Goal: Task Accomplishment & Management: Manage account settings

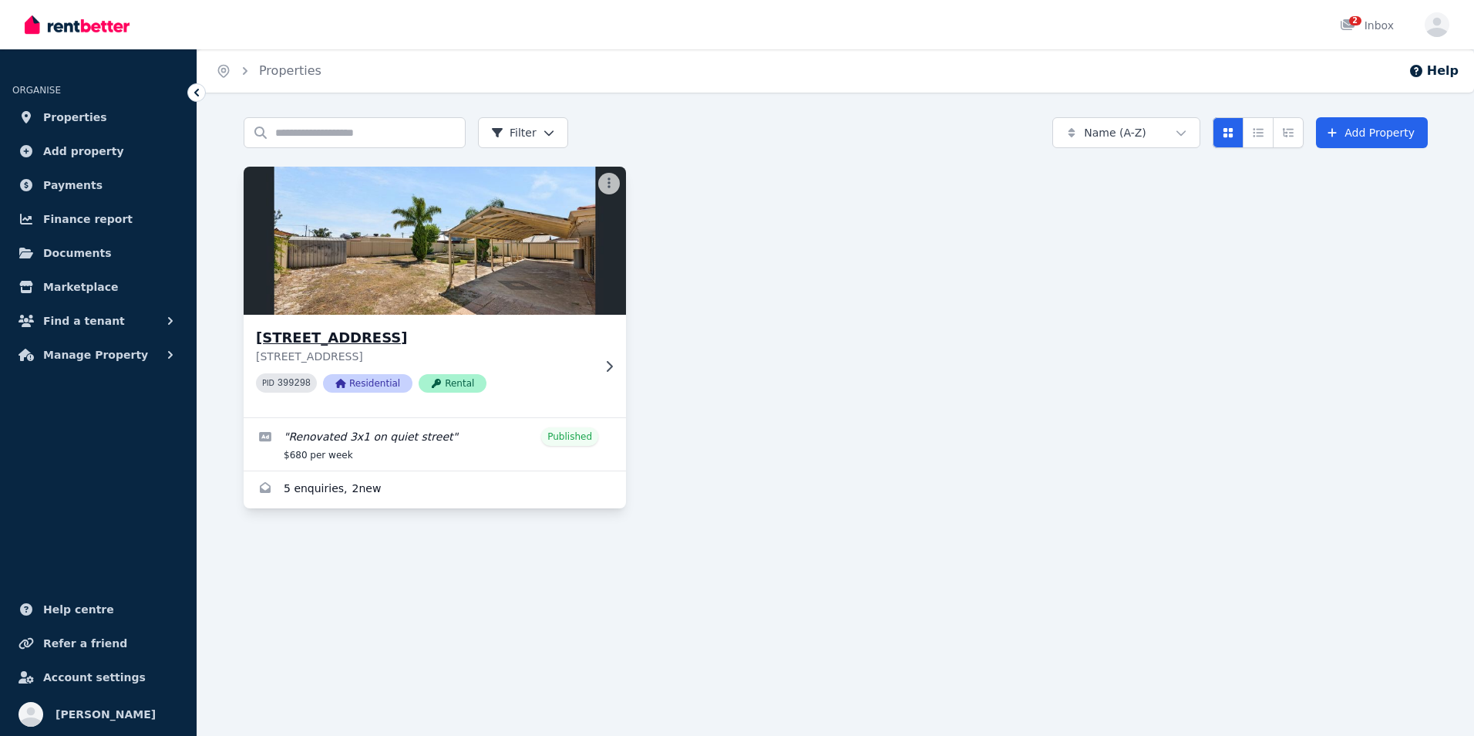
click at [376, 228] on img at bounding box center [435, 241] width 402 height 156
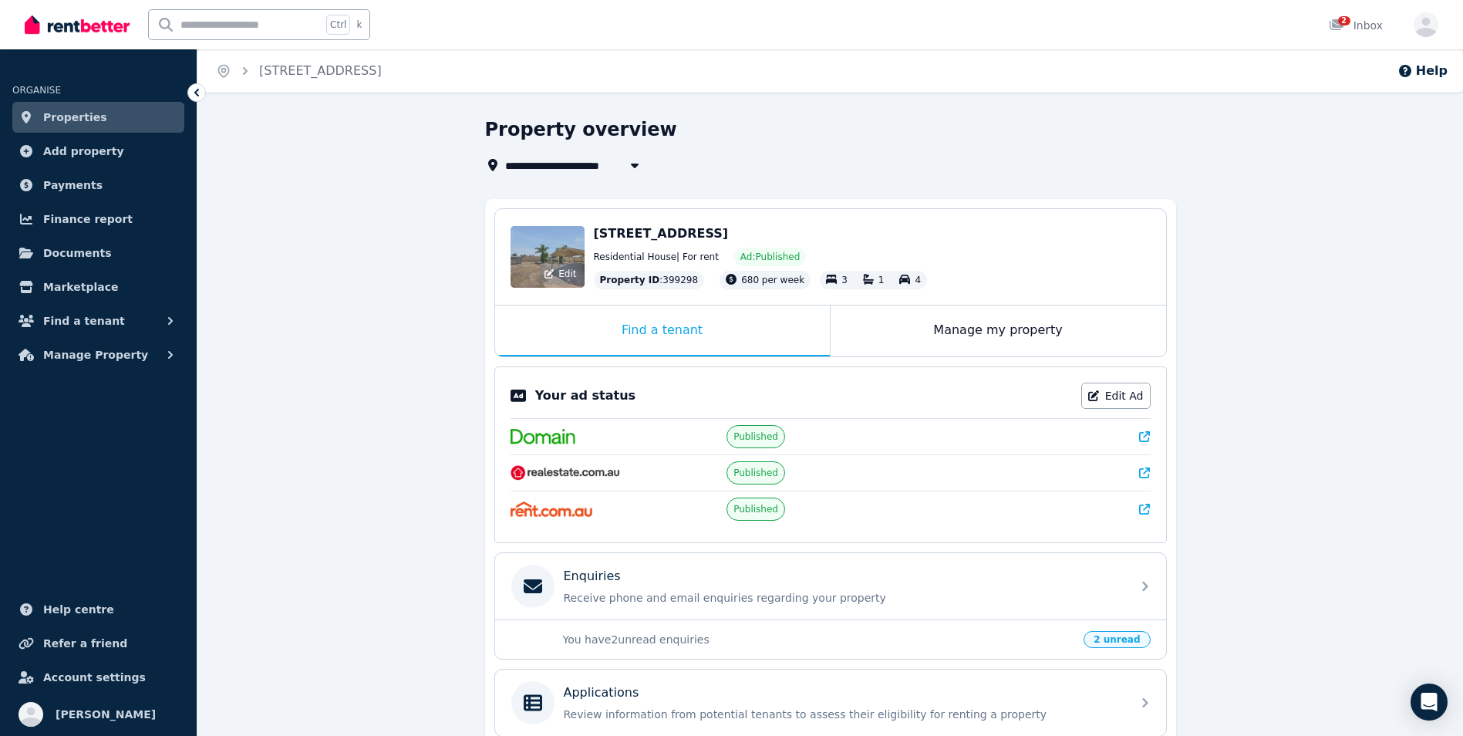
click at [554, 244] on div "Edit" at bounding box center [547, 257] width 74 height 62
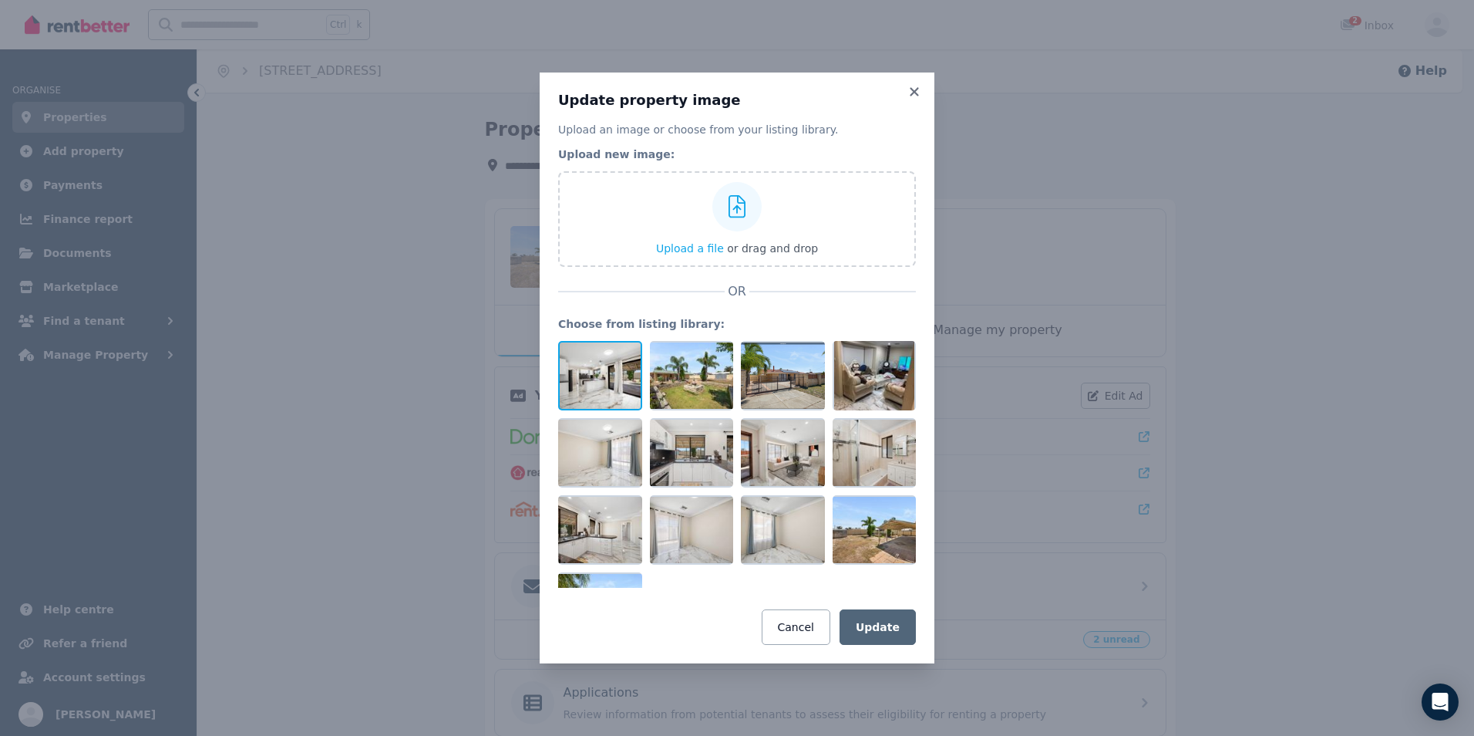
click at [627, 401] on div at bounding box center [600, 375] width 84 height 69
click at [896, 627] on button "Update" at bounding box center [878, 626] width 76 height 35
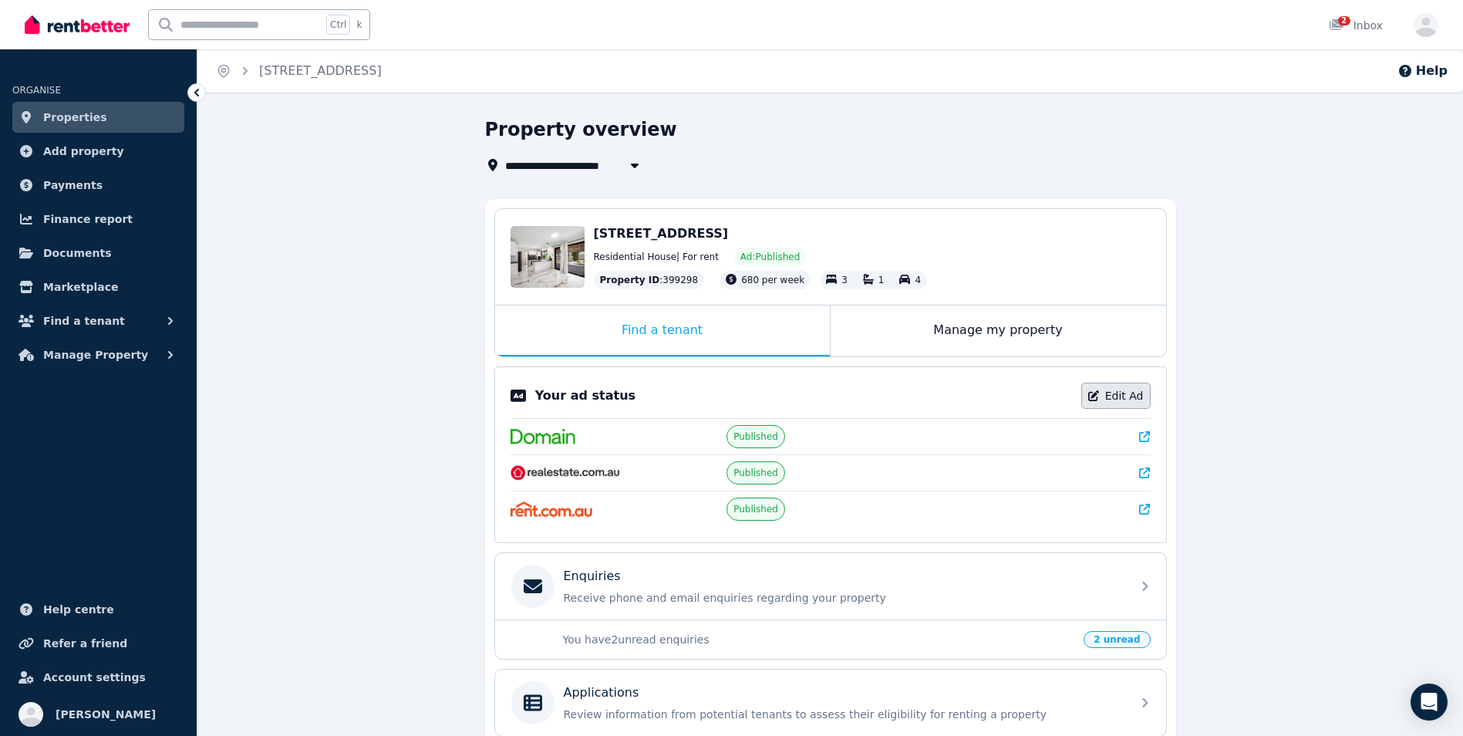
click at [1103, 398] on link "Edit Ad" at bounding box center [1115, 395] width 69 height 26
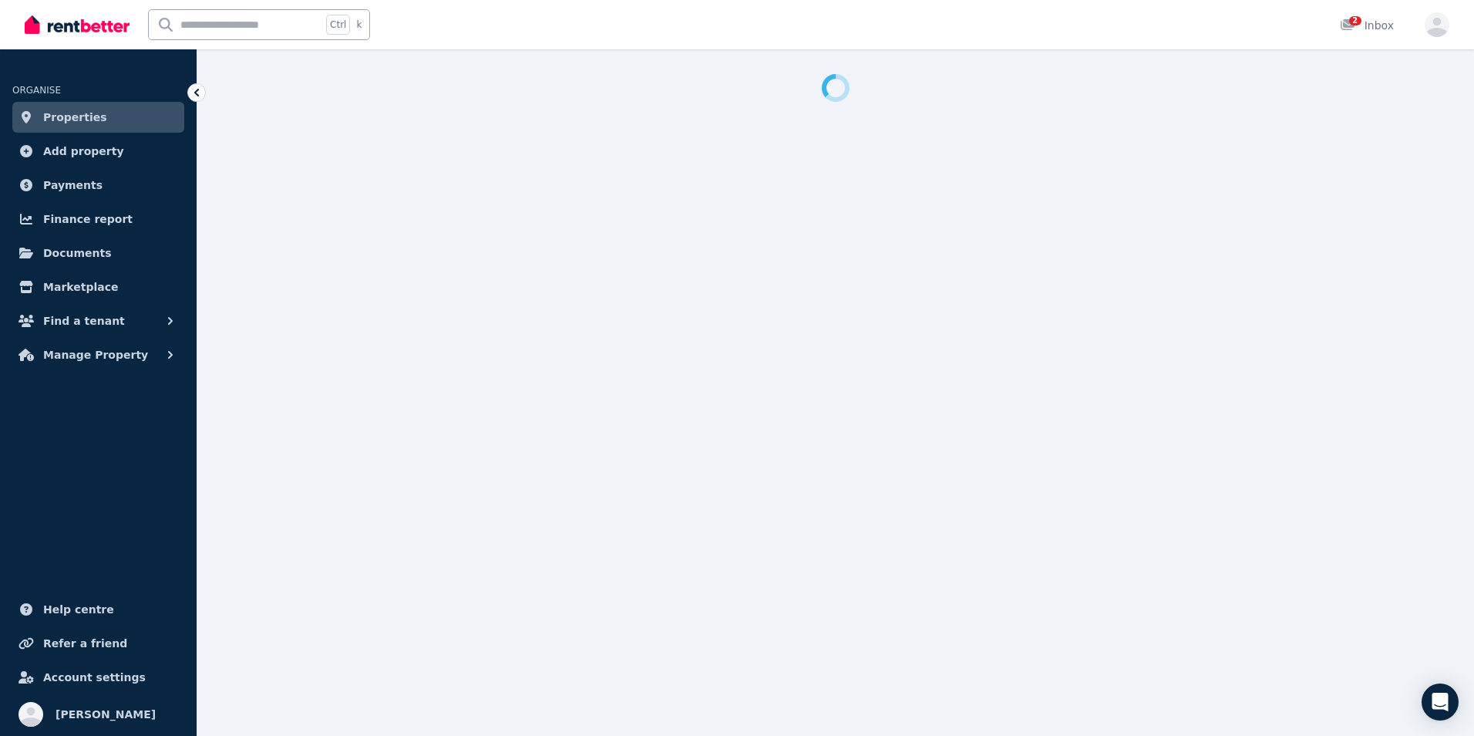
select select "**"
select select "**********"
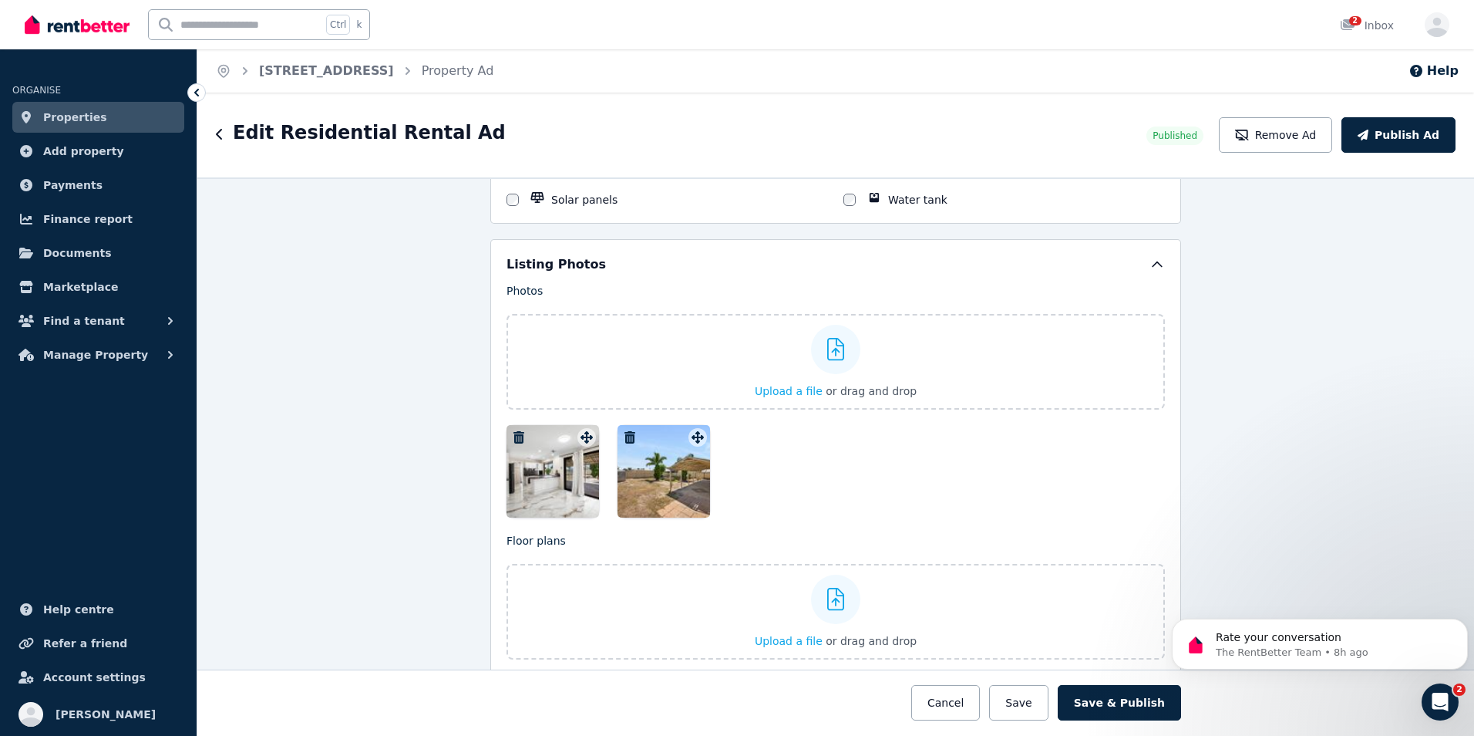
scroll to position [1862, 0]
click at [789, 398] on button "Upload a file or drag and drop" at bounding box center [836, 391] width 162 height 15
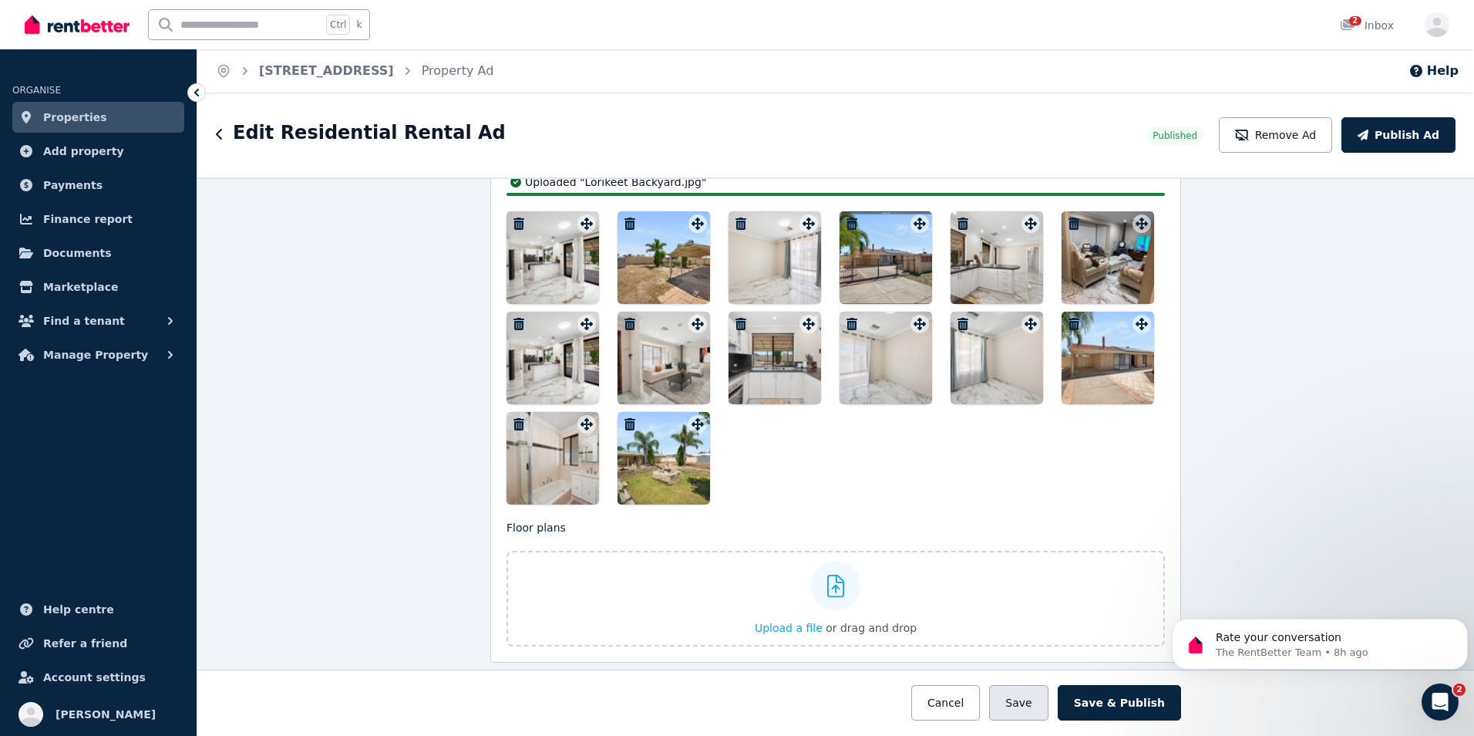
scroll to position [2077, 0]
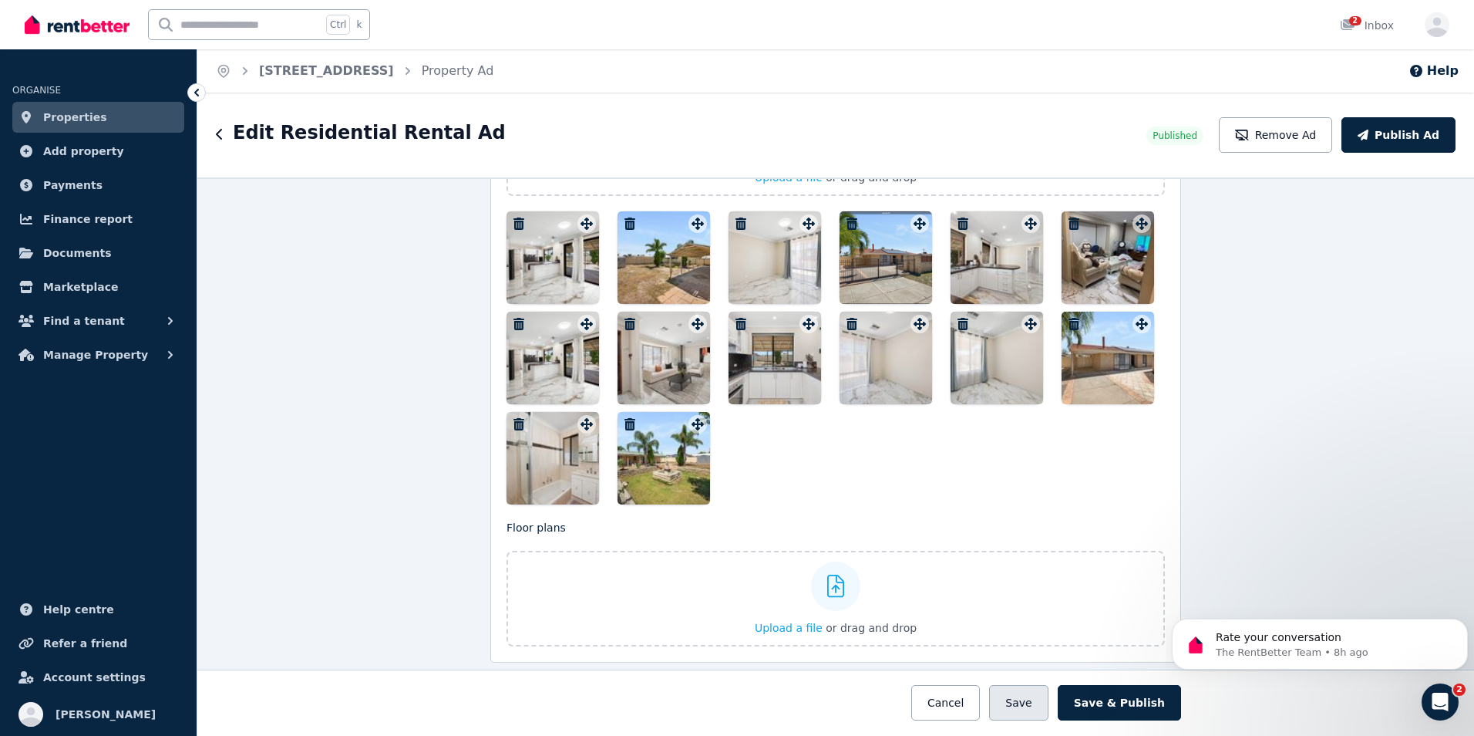
click at [1045, 706] on button "Save" at bounding box center [1018, 702] width 59 height 35
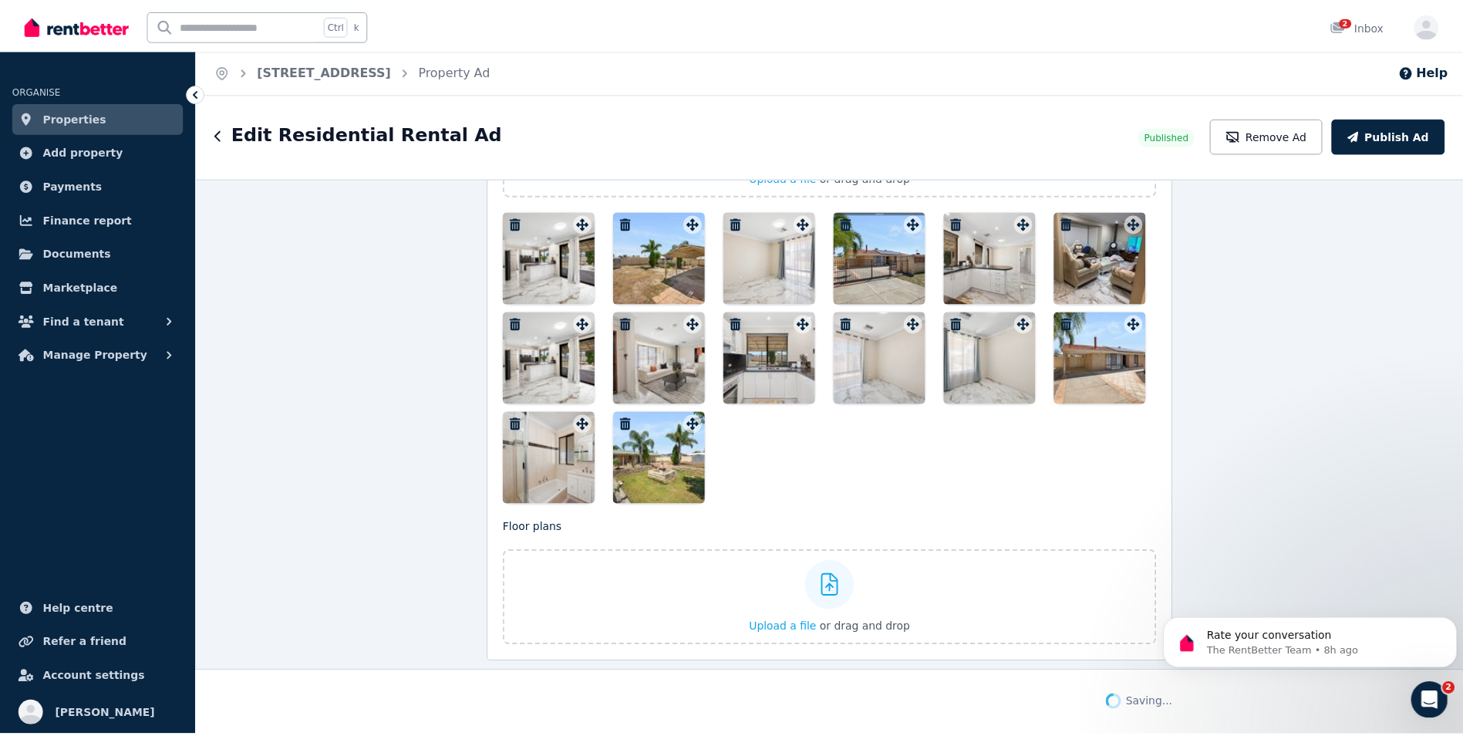
scroll to position [2197, 0]
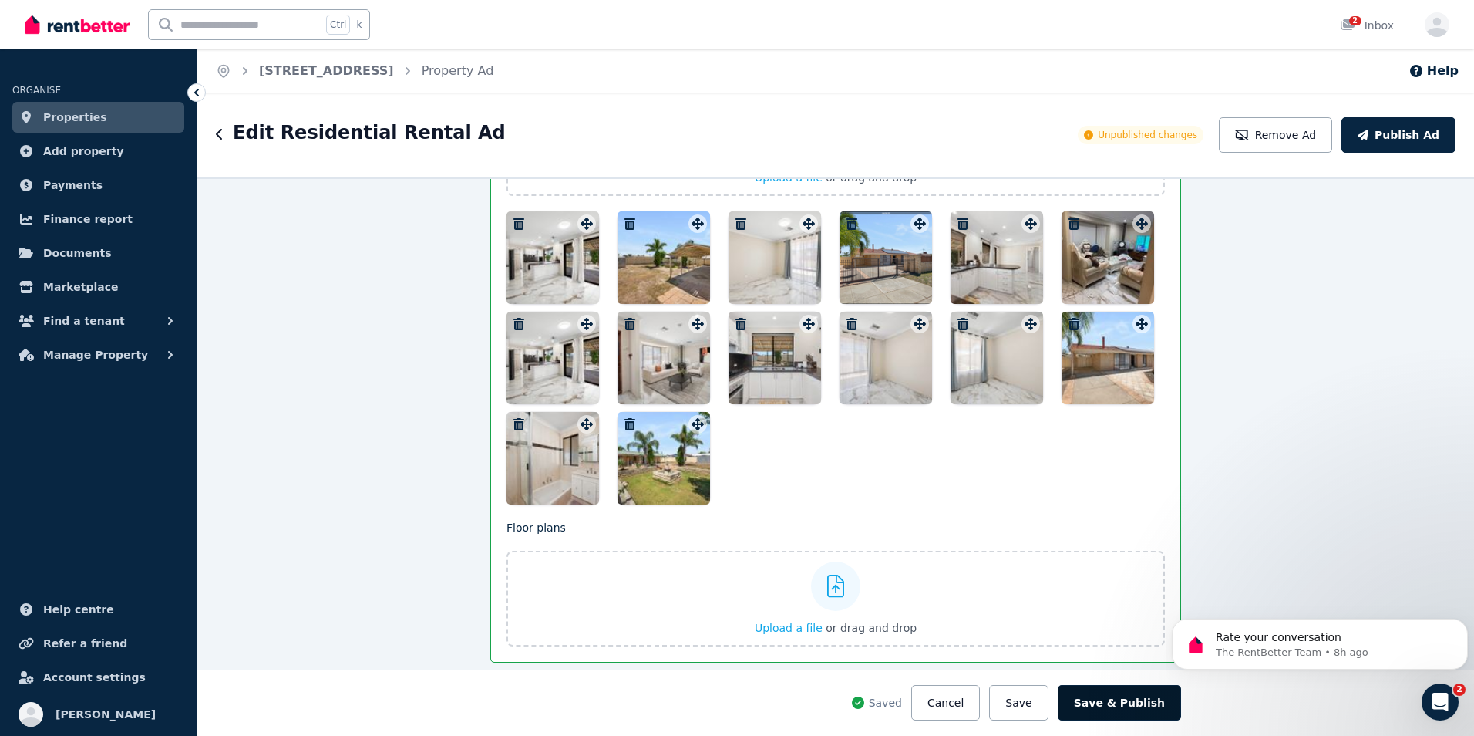
click at [1113, 703] on button "Save & Publish" at bounding box center [1119, 702] width 123 height 35
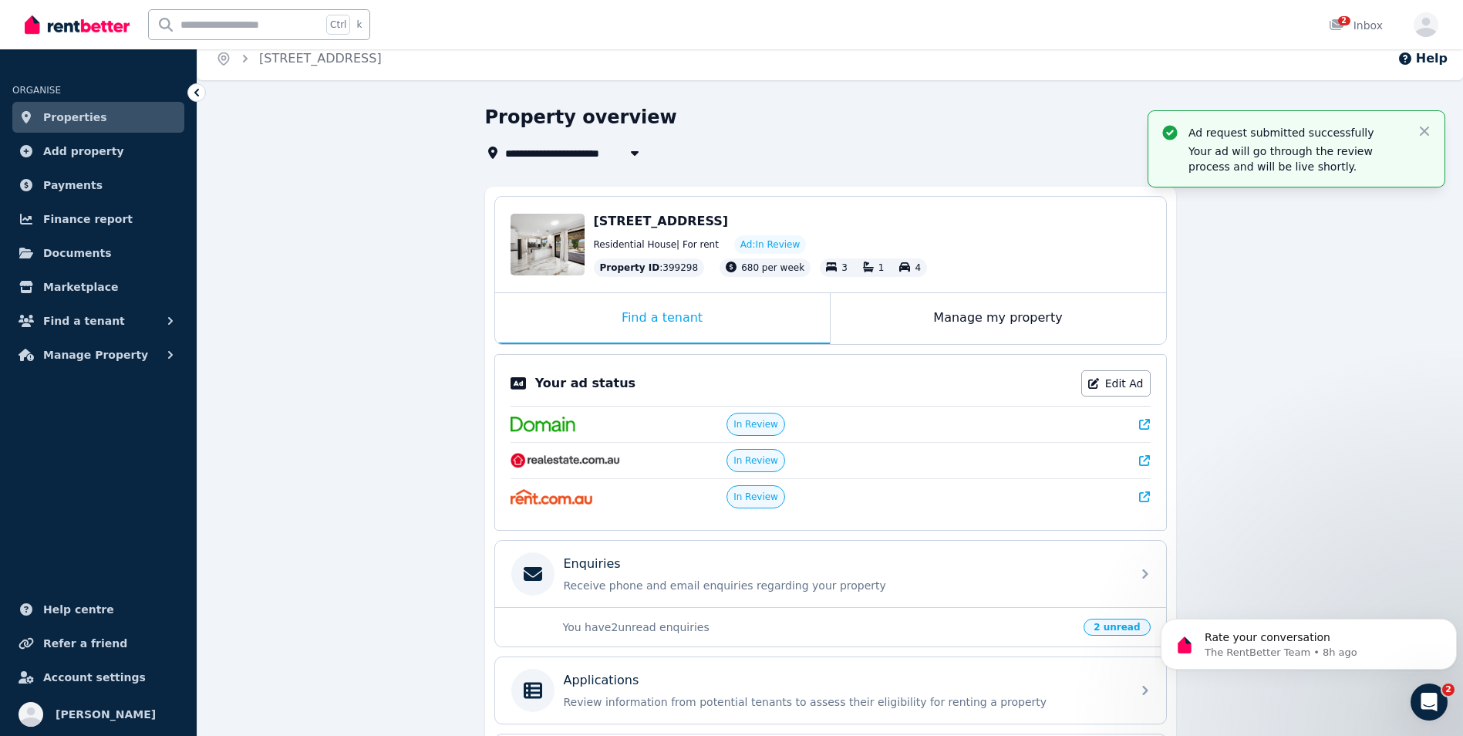
scroll to position [12, 0]
click at [547, 233] on div "Edit" at bounding box center [547, 245] width 74 height 62
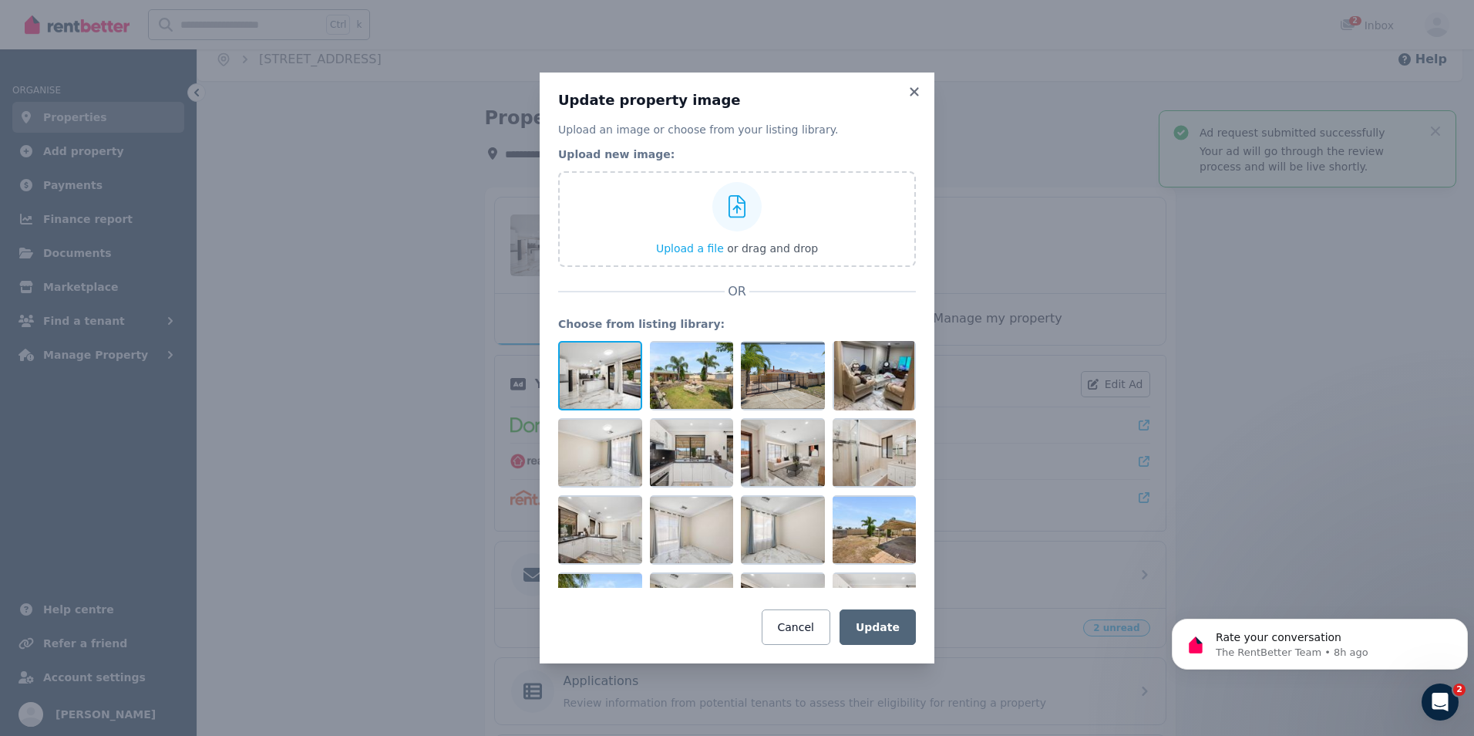
click at [627, 396] on div at bounding box center [600, 375] width 84 height 69
click at [686, 388] on div at bounding box center [692, 375] width 84 height 69
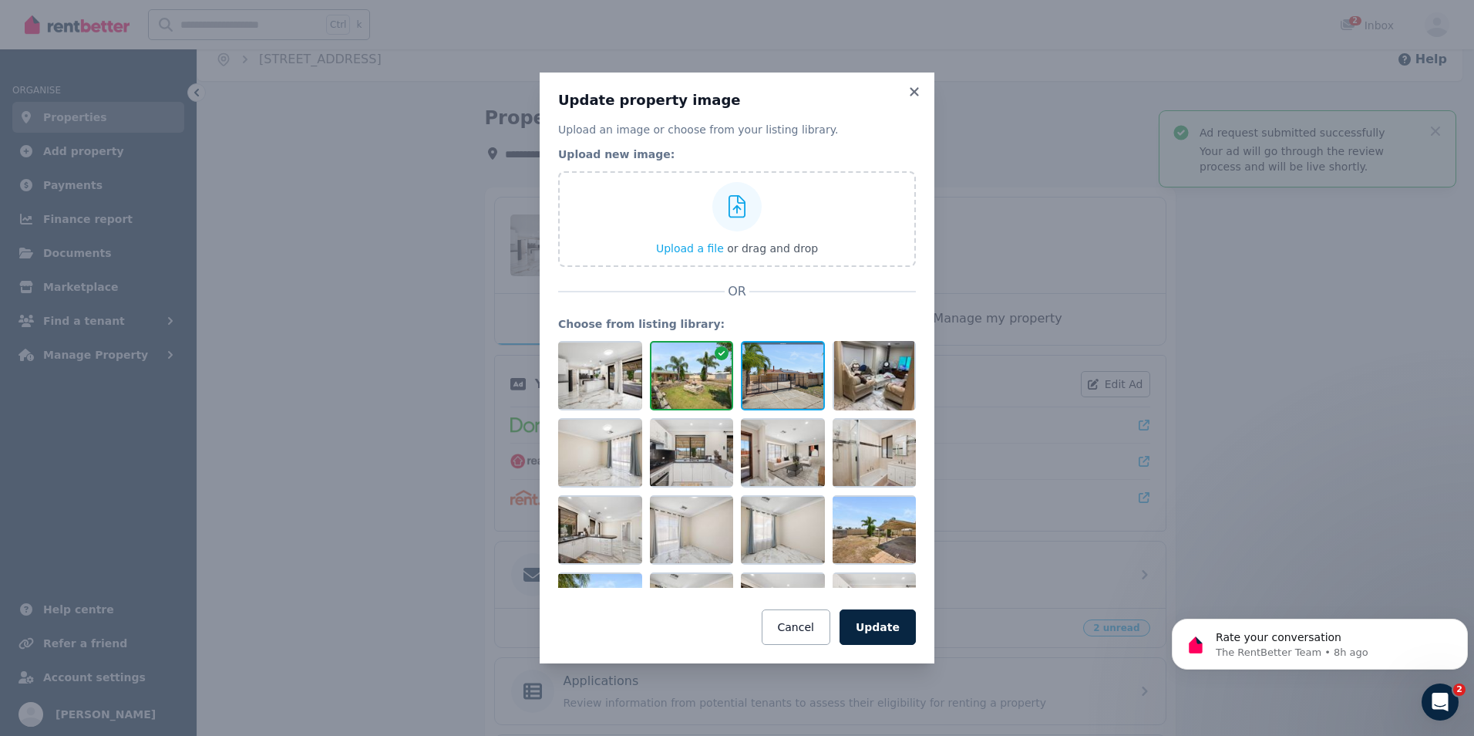
click at [784, 381] on div at bounding box center [783, 375] width 84 height 69
click at [874, 365] on div at bounding box center [875, 375] width 84 height 69
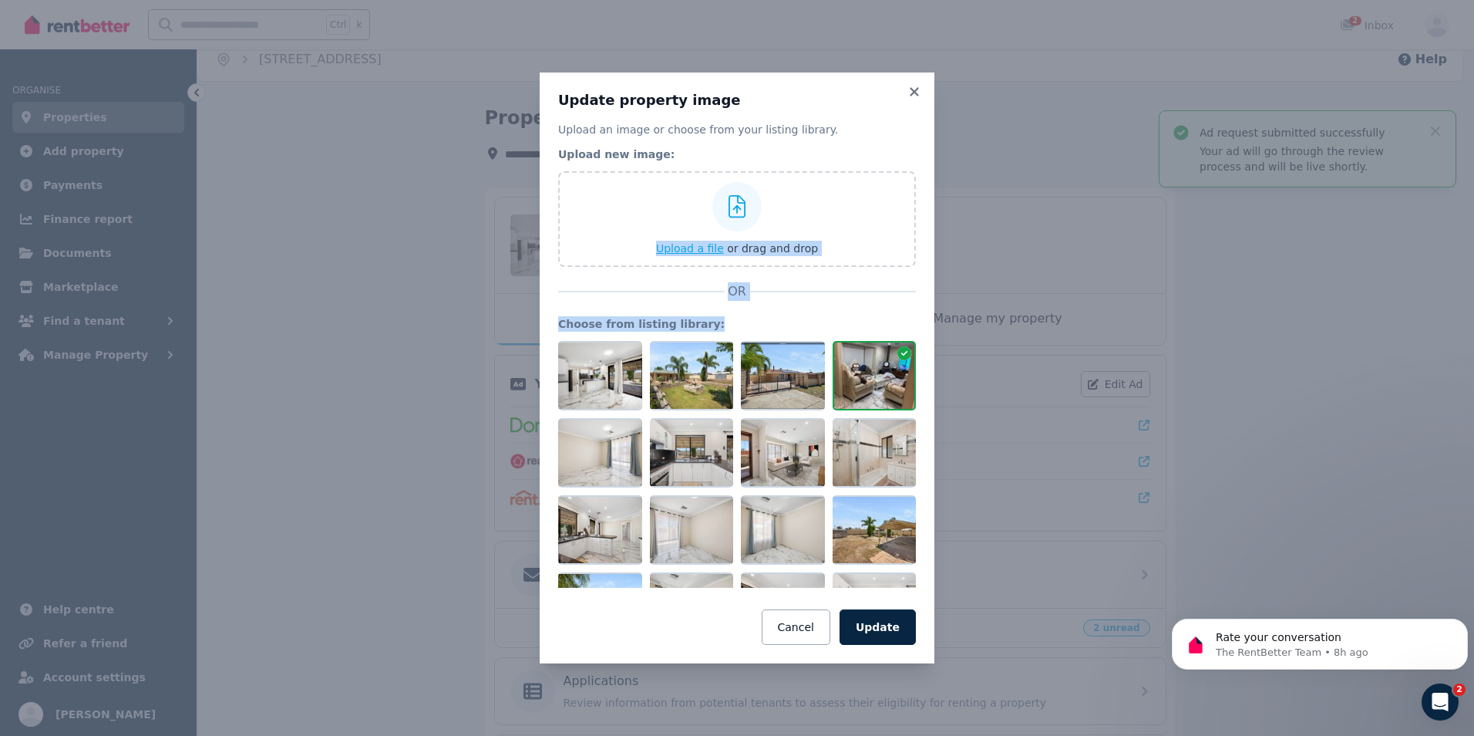
drag, startPoint x: 618, startPoint y: 383, endPoint x: 692, endPoint y: 193, distance: 204.1
click at [692, 193] on div "Upload an image or choose from your listing library. Upload new image: Upload a…" at bounding box center [737, 383] width 358 height 523
drag, startPoint x: 679, startPoint y: 374, endPoint x: 689, endPoint y: 214, distance: 160.7
click at [689, 214] on div "Upload an image or choose from your listing library. Upload new image: Upload a…" at bounding box center [737, 383] width 358 height 523
click at [693, 395] on div at bounding box center [692, 375] width 84 height 69
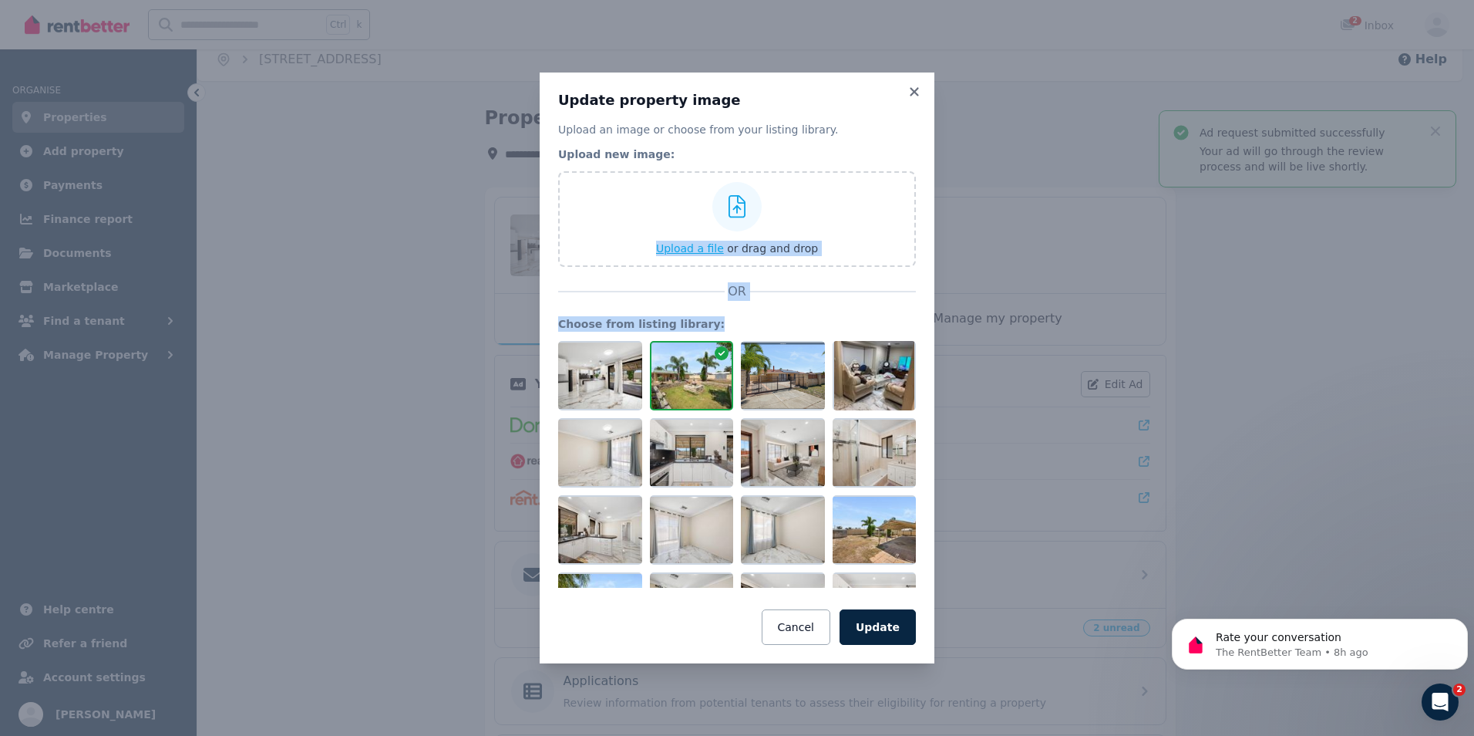
drag, startPoint x: 693, startPoint y: 393, endPoint x: 743, endPoint y: 200, distance: 199.2
click at [743, 200] on div "Upload an image or choose from your listing library. Upload new image: Upload a…" at bounding box center [737, 383] width 358 height 523
click at [824, 635] on button "Cancel" at bounding box center [796, 626] width 69 height 35
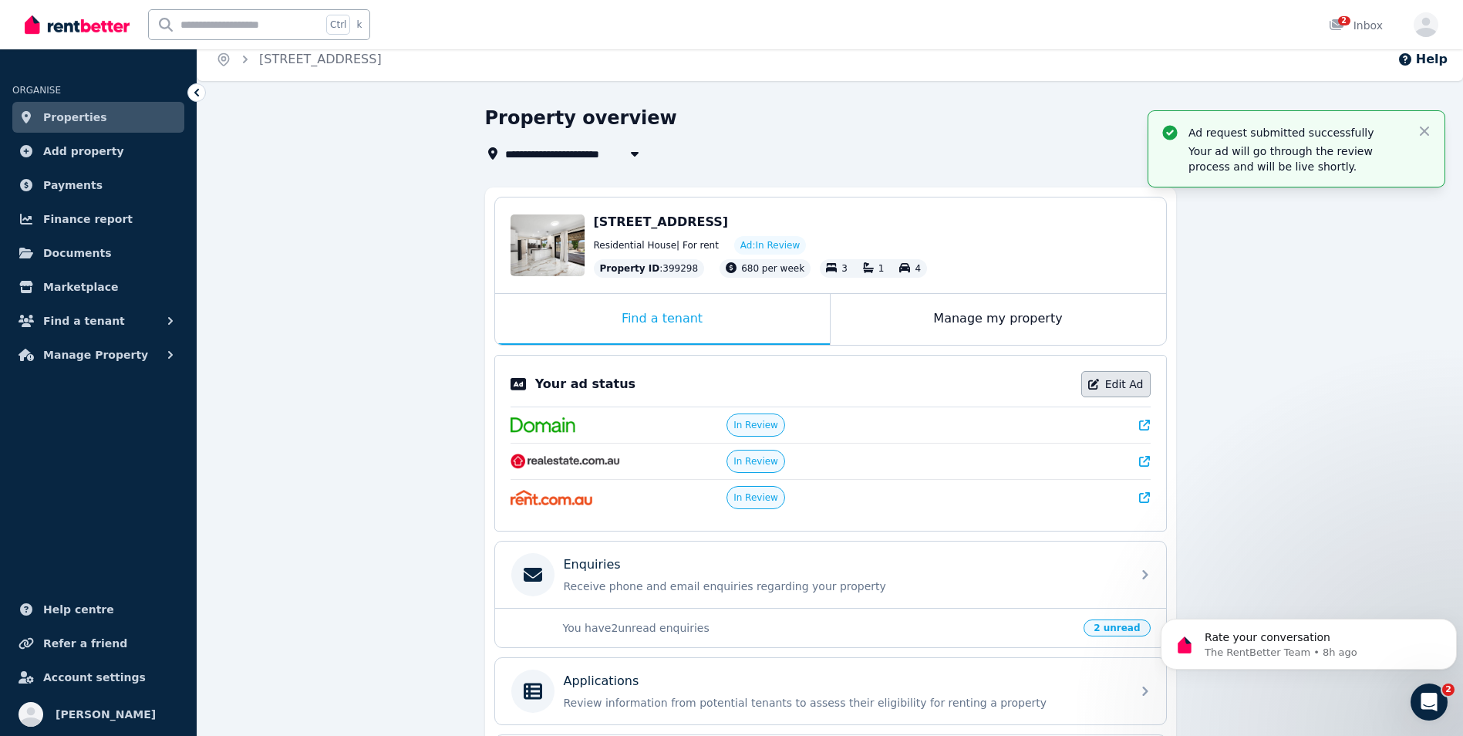
click at [1114, 386] on link "Edit Ad" at bounding box center [1115, 384] width 69 height 26
select select "**"
select select "**********"
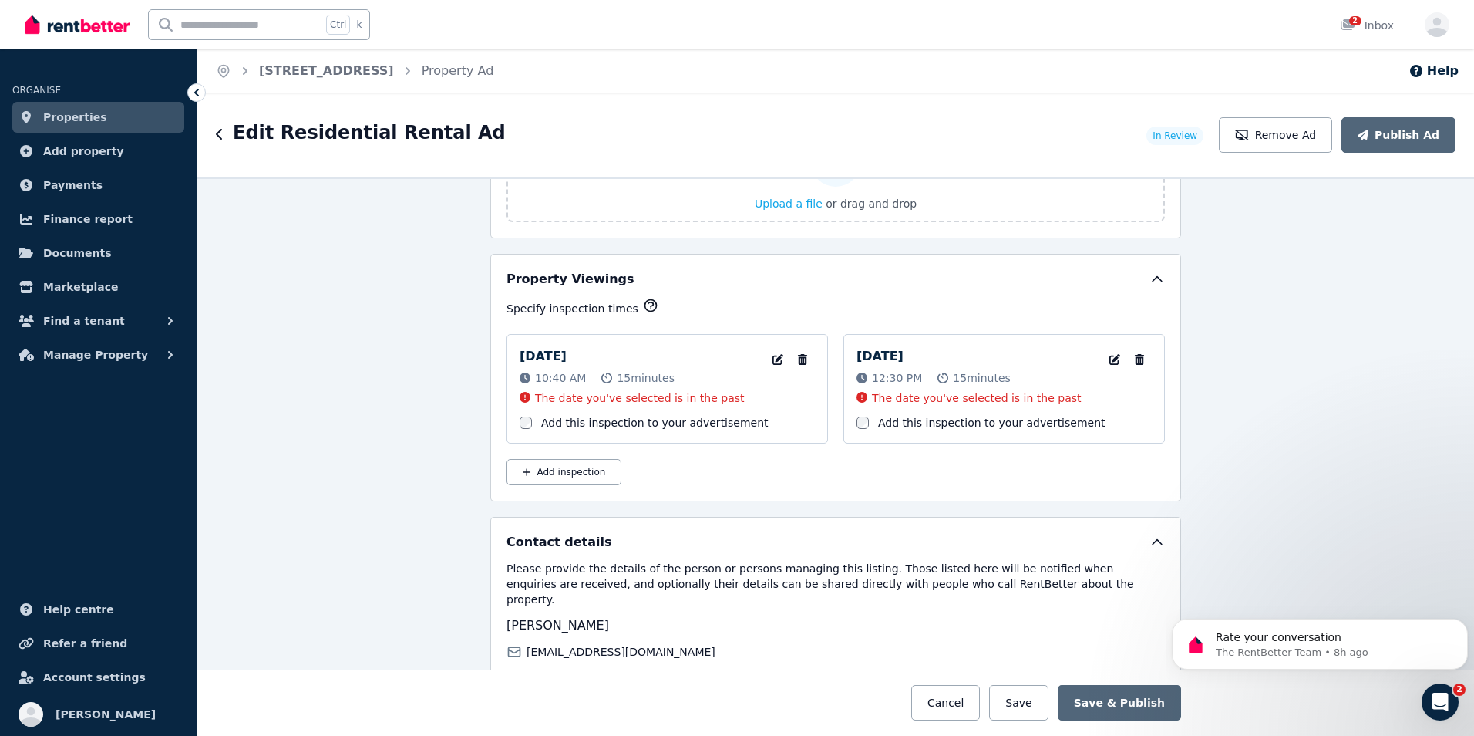
scroll to position [2508, 0]
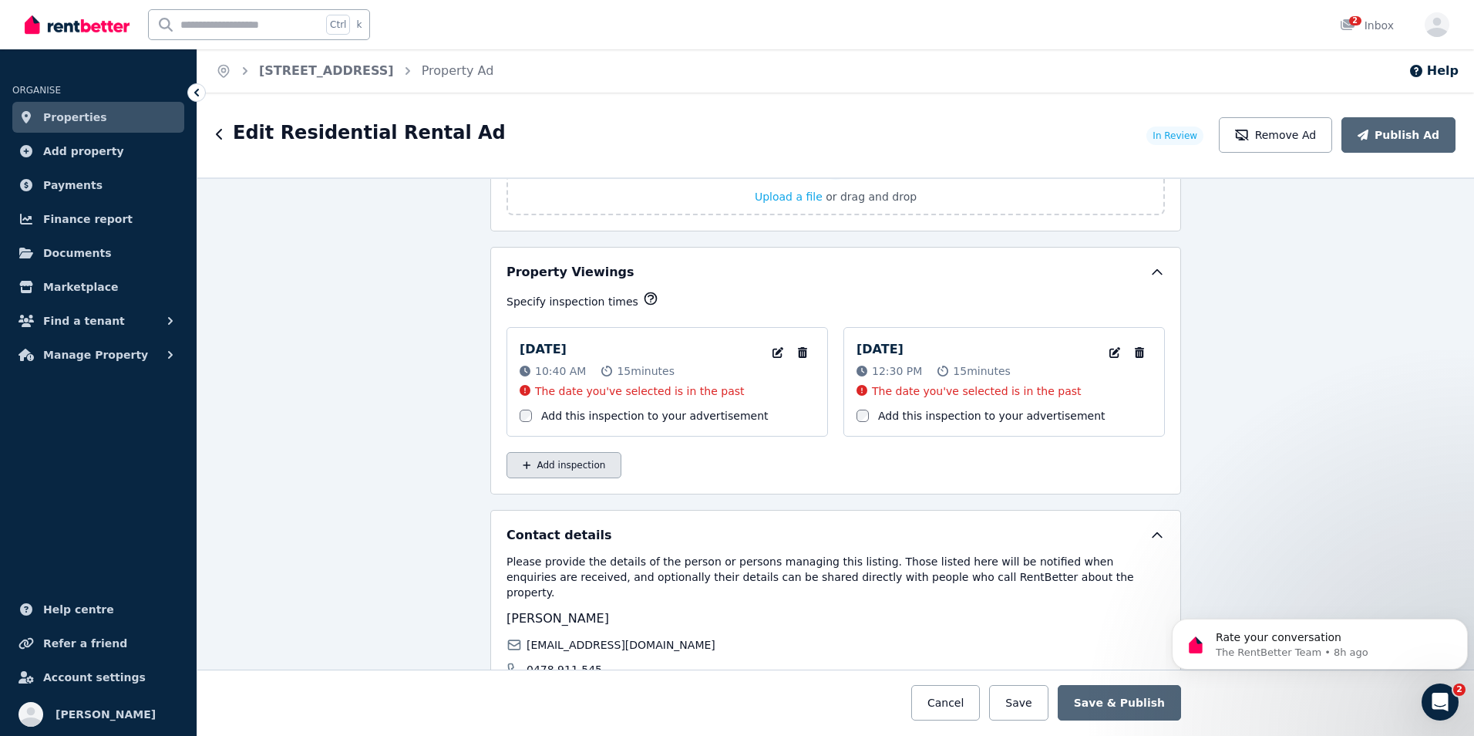
click at [578, 470] on button "Add inspection" at bounding box center [564, 465] width 115 height 26
select select "**"
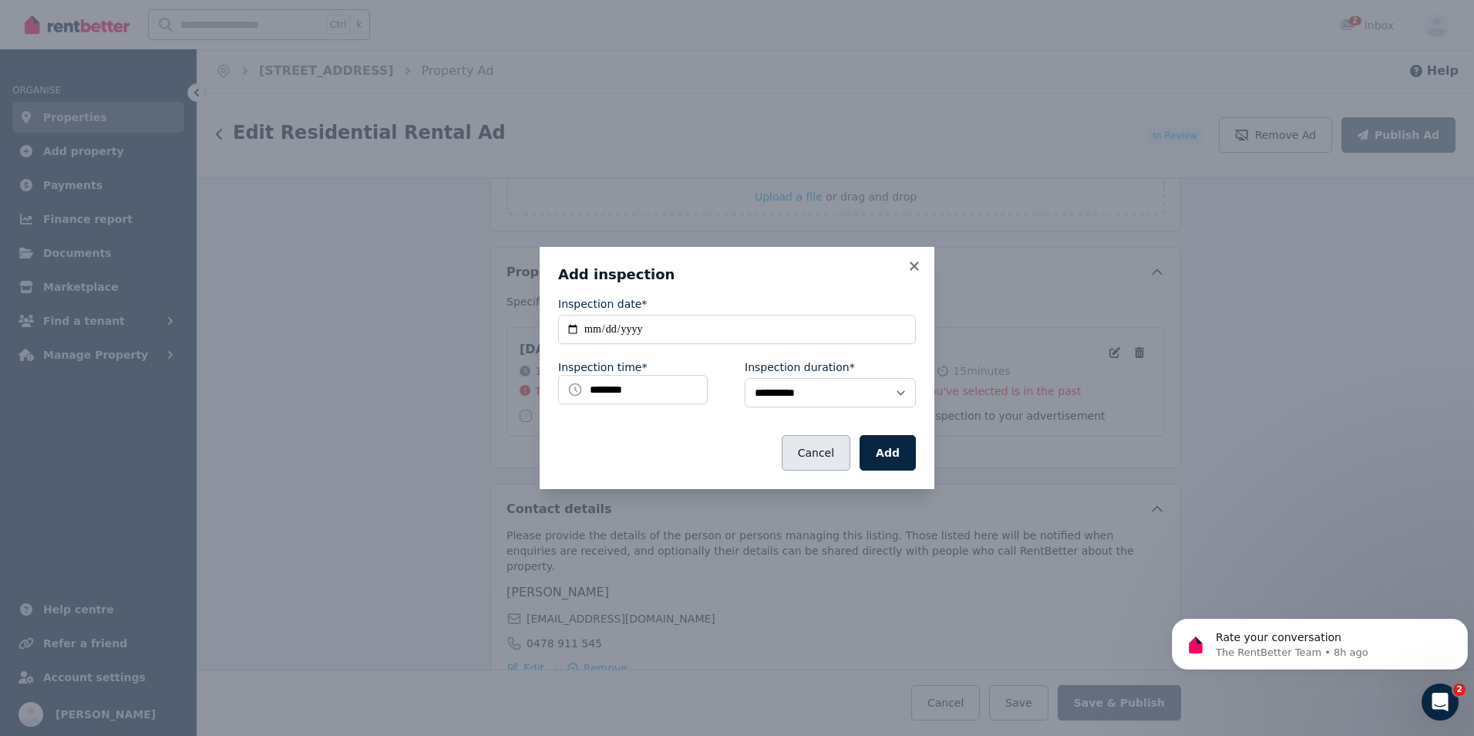
click at [828, 450] on button "Cancel" at bounding box center [816, 452] width 69 height 35
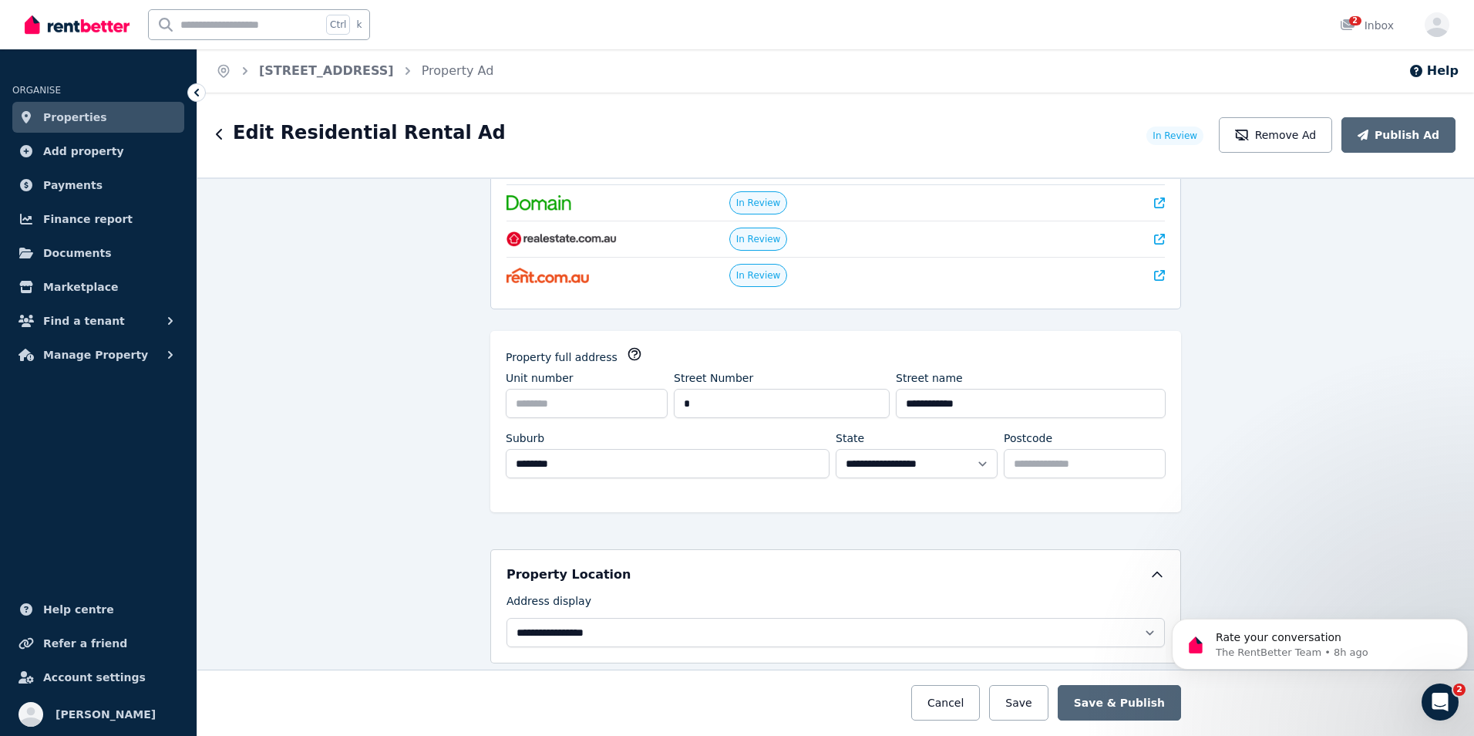
scroll to position [0, 0]
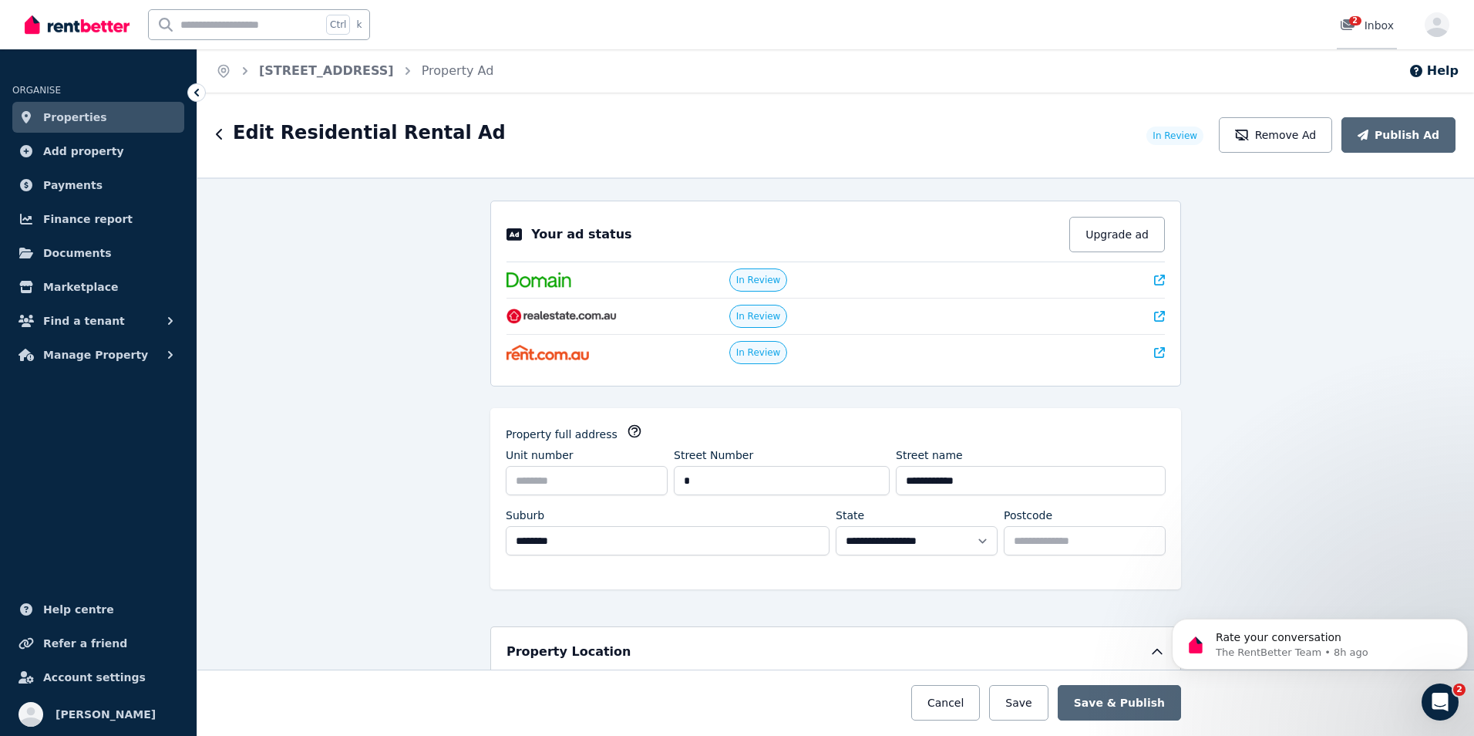
click at [1368, 19] on div "2 Inbox" at bounding box center [1367, 25] width 54 height 15
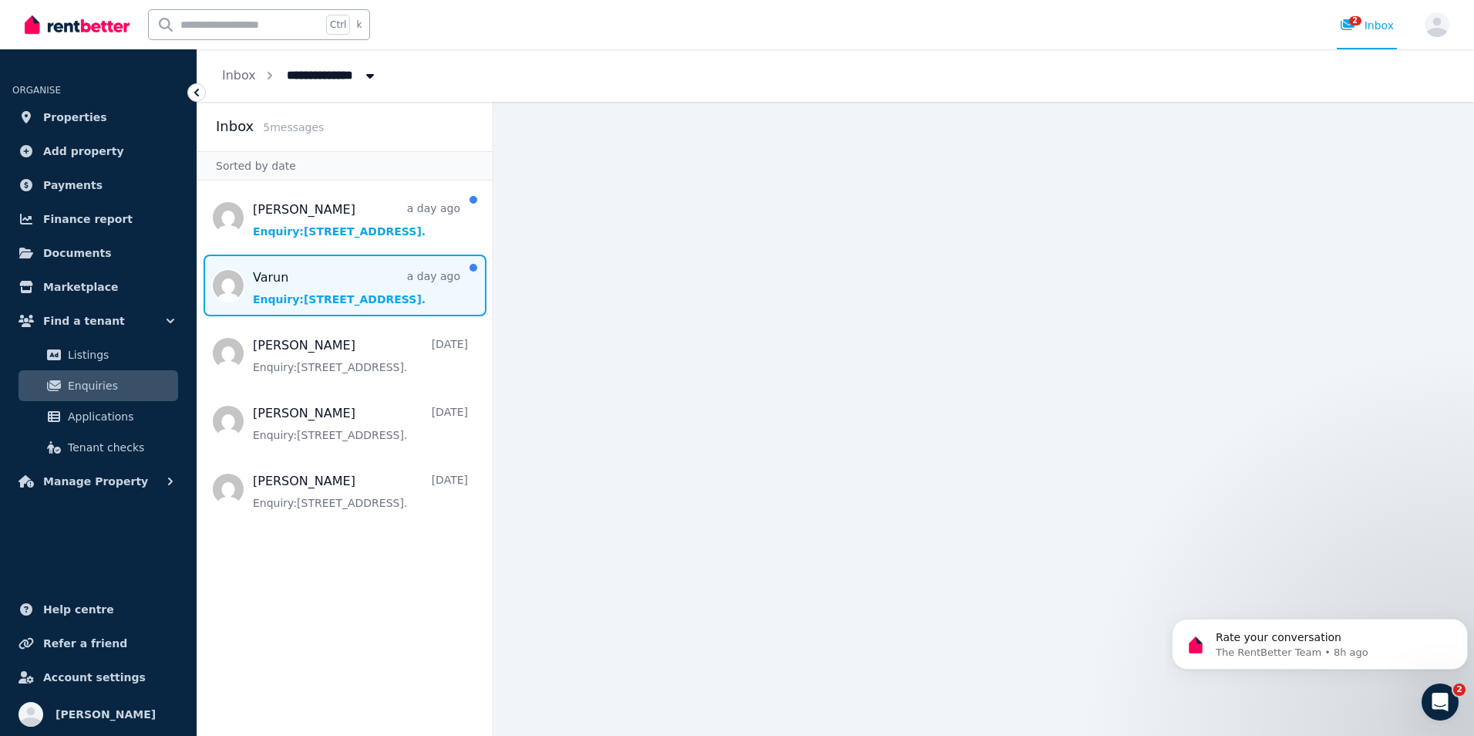
click at [379, 315] on span "Message list" at bounding box center [344, 285] width 295 height 62
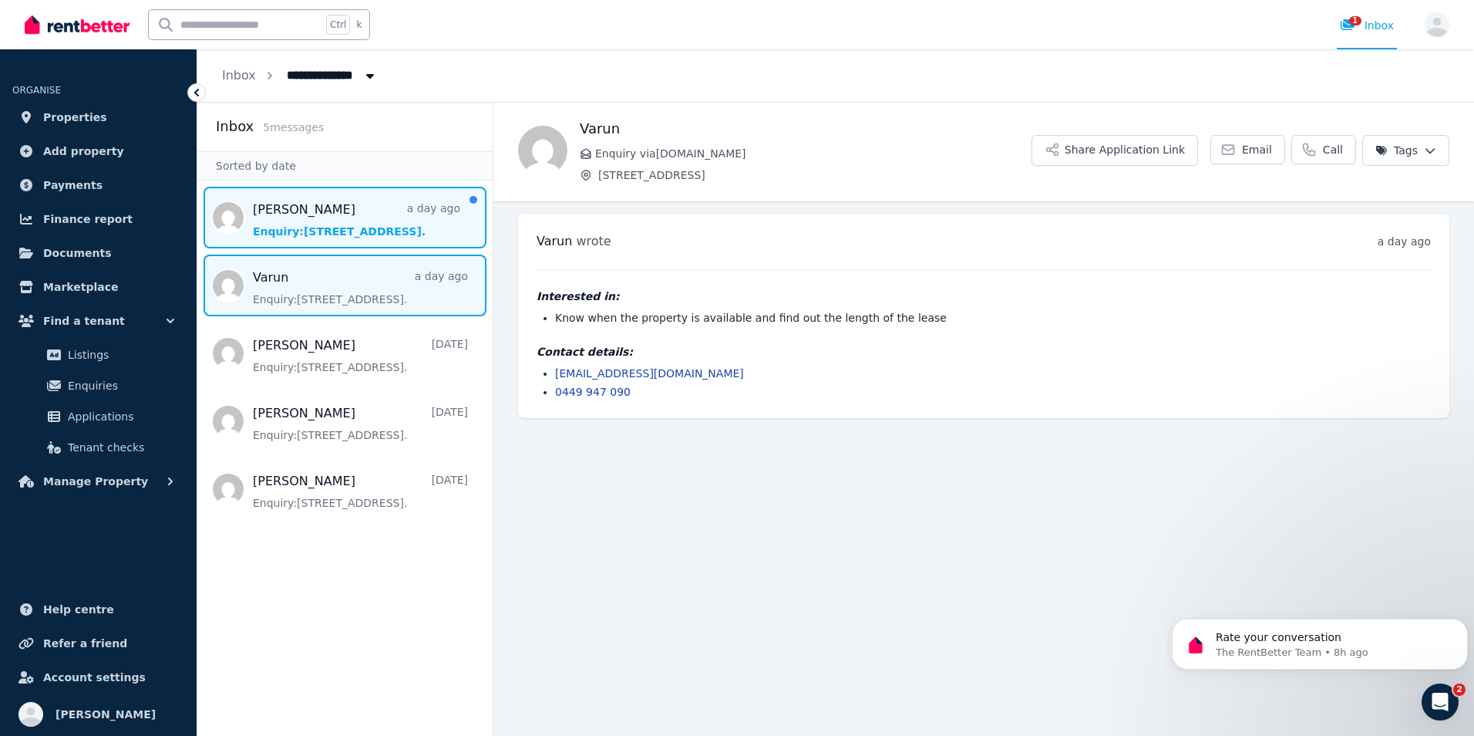
click at [354, 234] on span "Message list" at bounding box center [344, 218] width 295 height 62
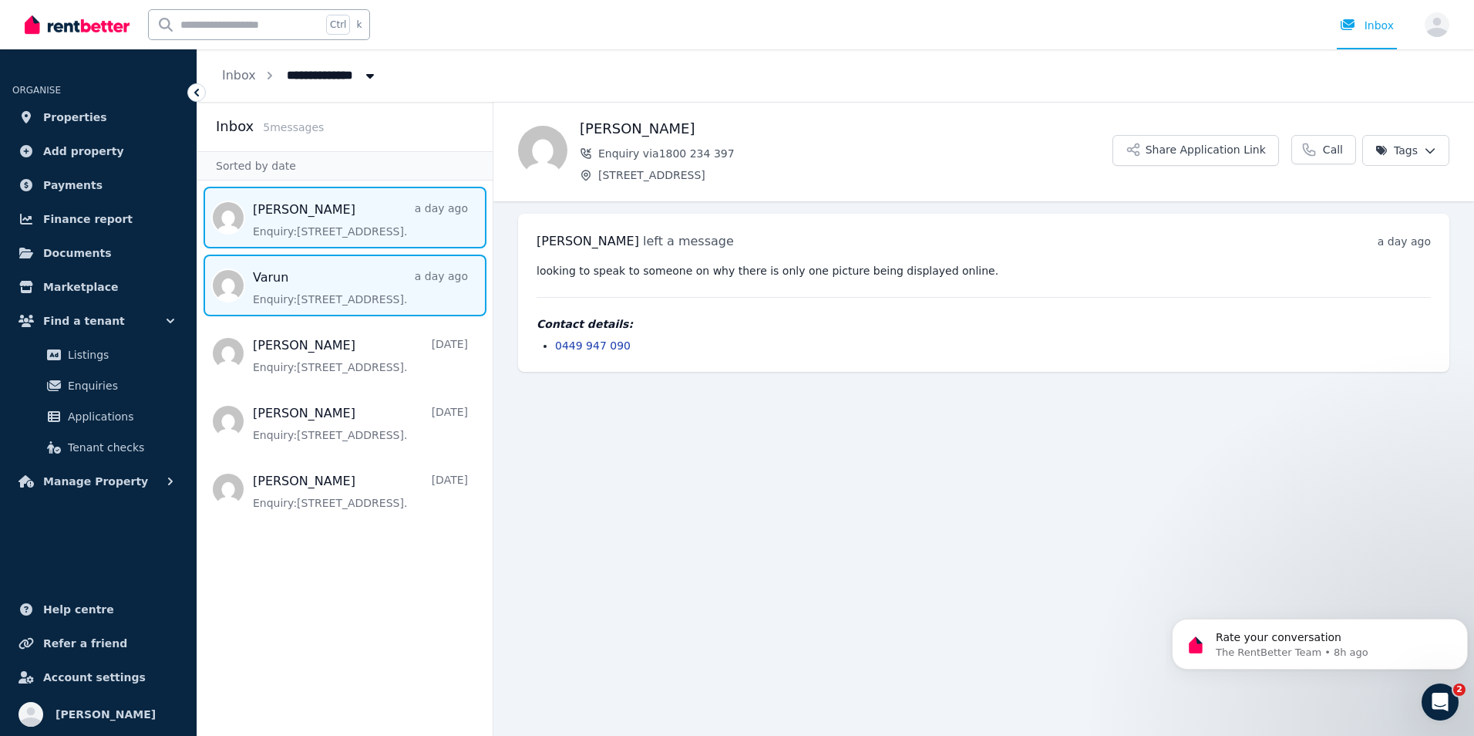
drag, startPoint x: 349, startPoint y: 291, endPoint x: 322, endPoint y: 291, distance: 26.2
click at [322, 291] on span "Message list" at bounding box center [344, 285] width 295 height 62
